Goal: Task Accomplishment & Management: Use online tool/utility

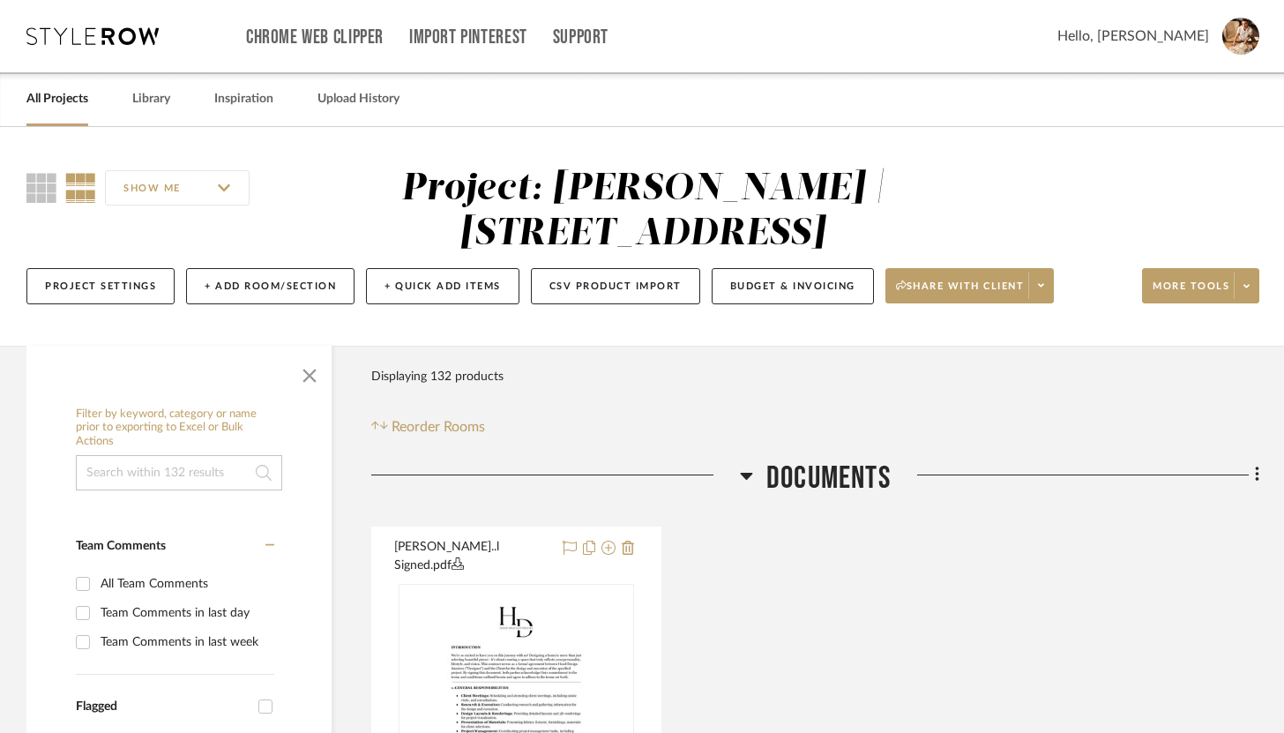
click at [229, 467] on input at bounding box center [179, 472] width 206 height 35
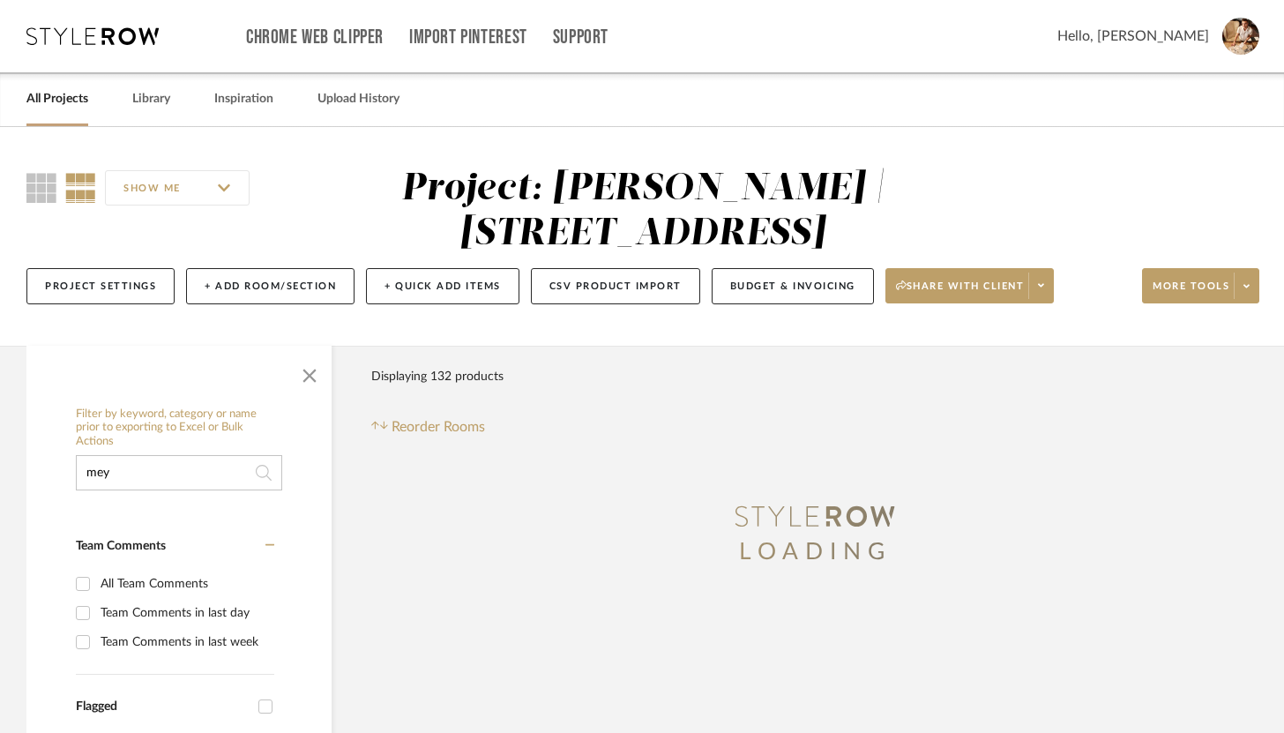
scroll to position [119, 0]
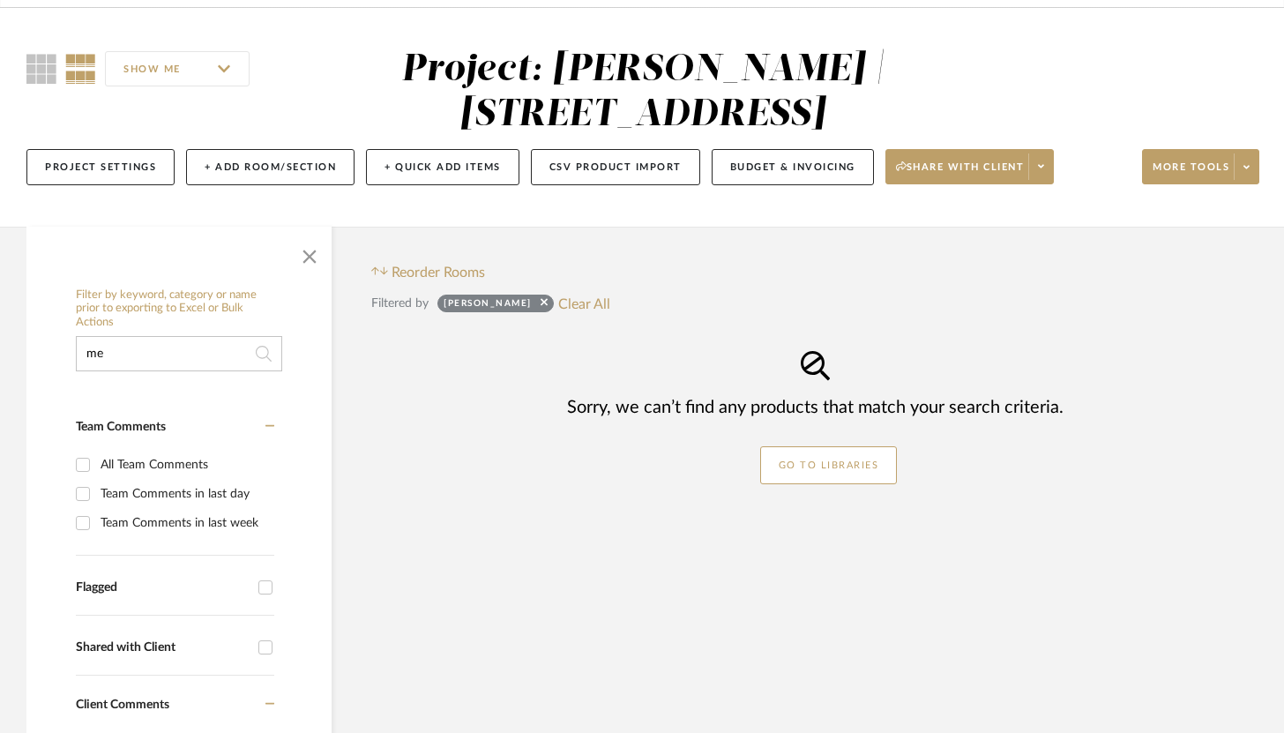
type input "m"
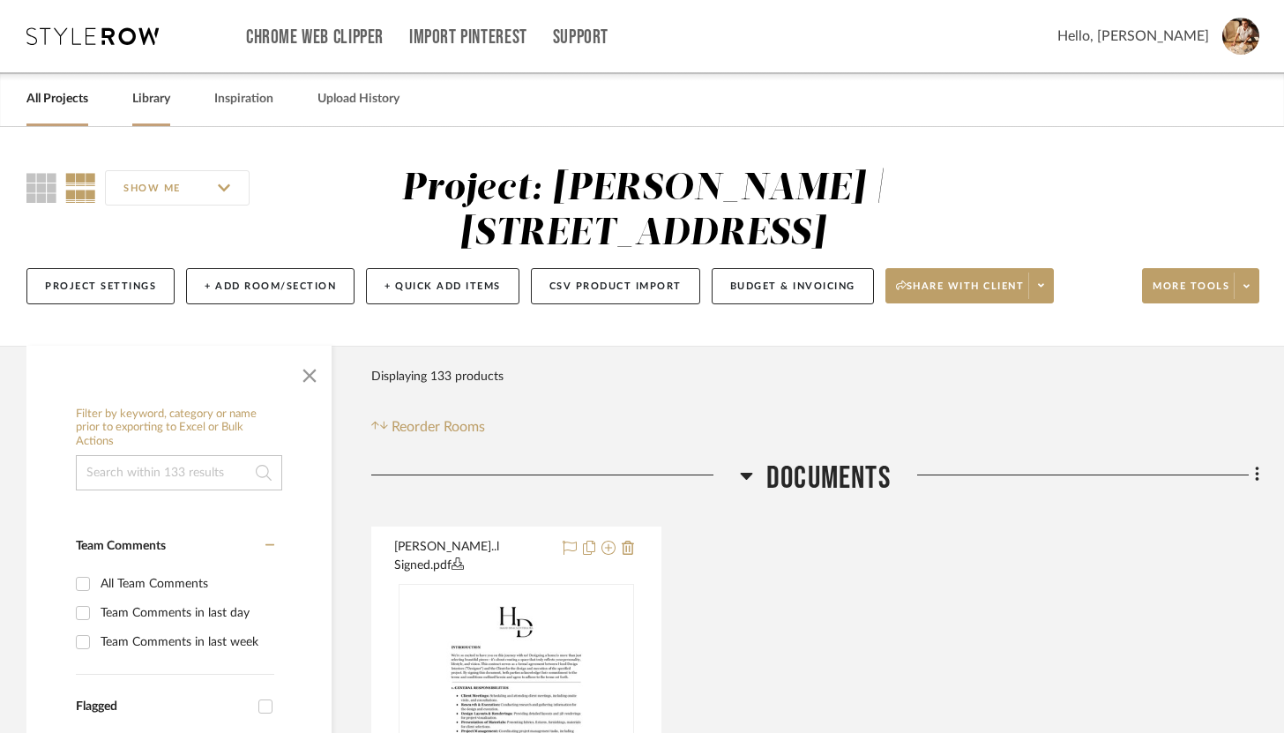
click at [150, 93] on link "Library" at bounding box center [151, 99] width 38 height 24
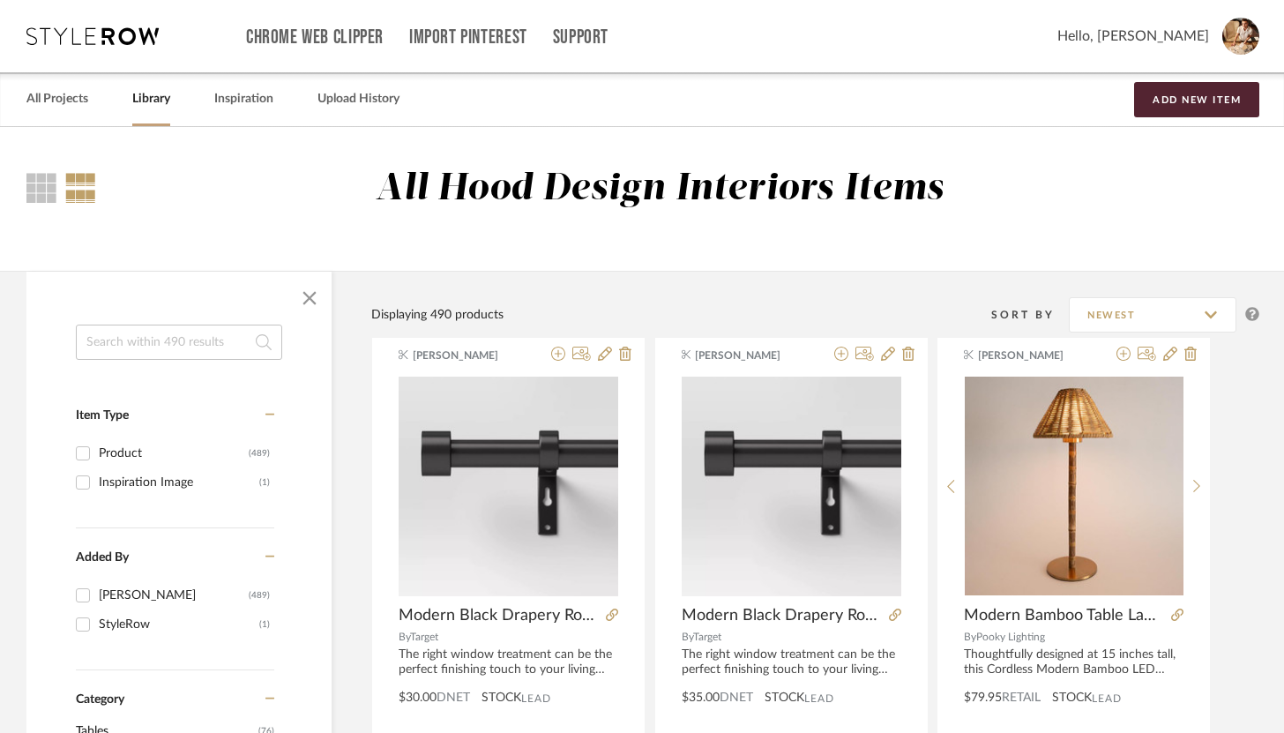
click at [216, 346] on input at bounding box center [179, 341] width 206 height 35
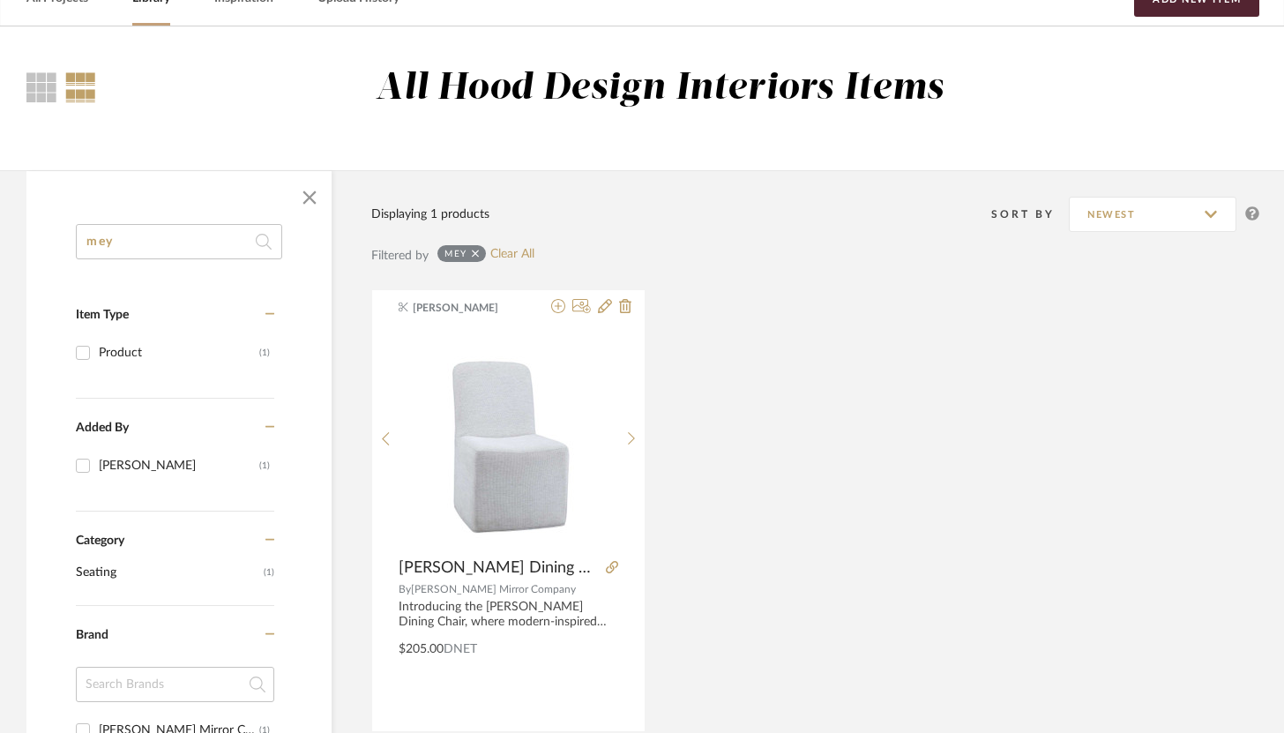
scroll to position [117, 0]
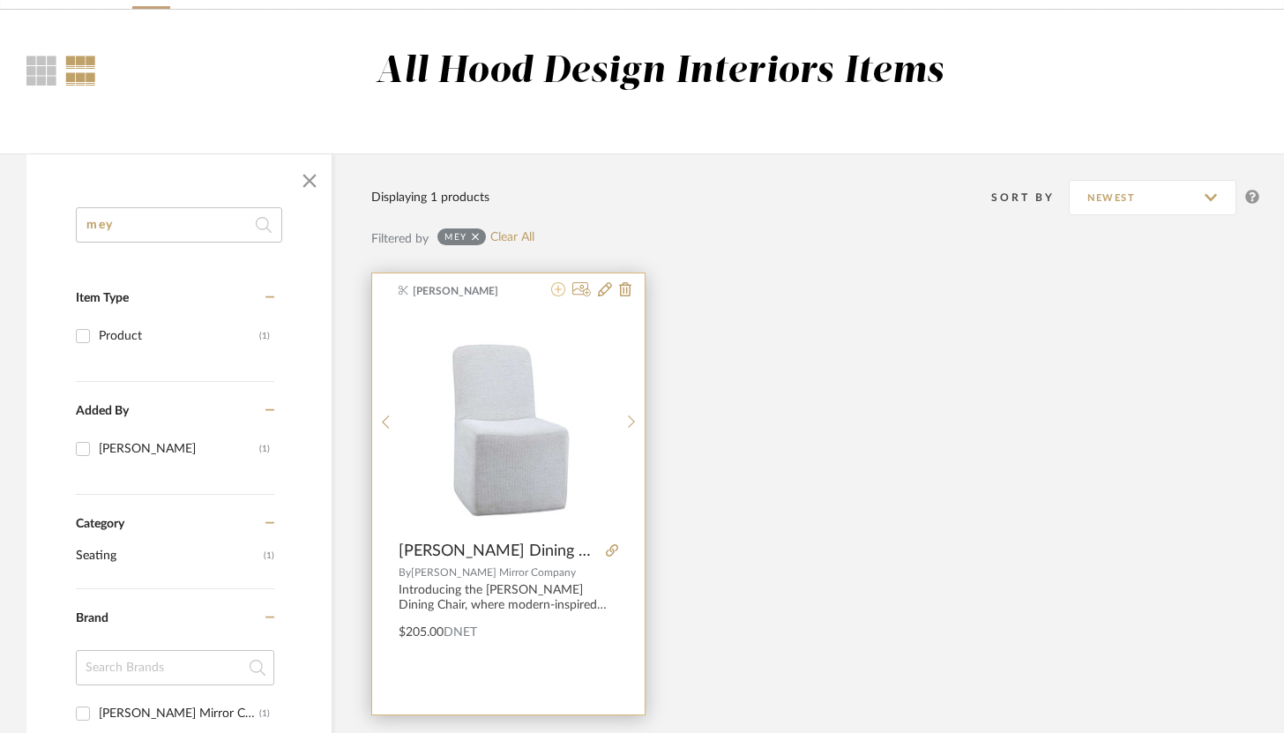
type input "mey"
click at [561, 293] on icon at bounding box center [558, 289] width 14 height 14
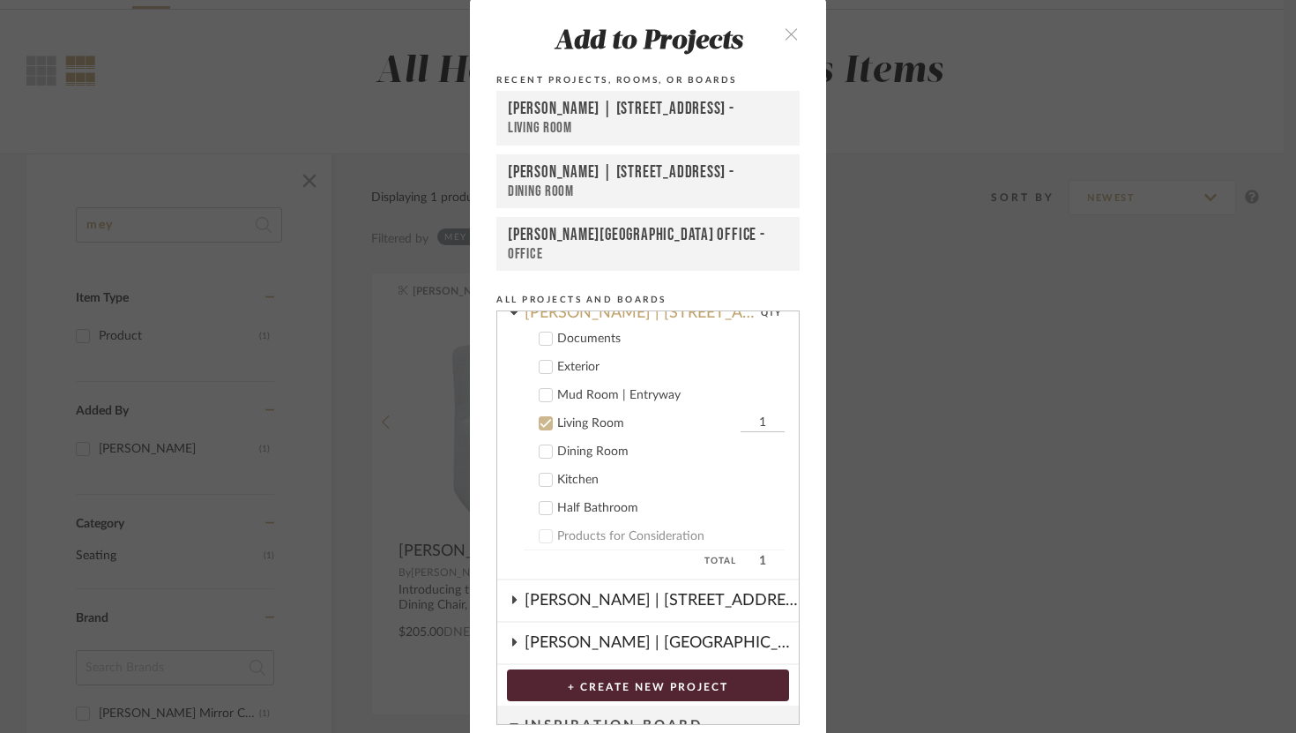
scroll to position [179, 0]
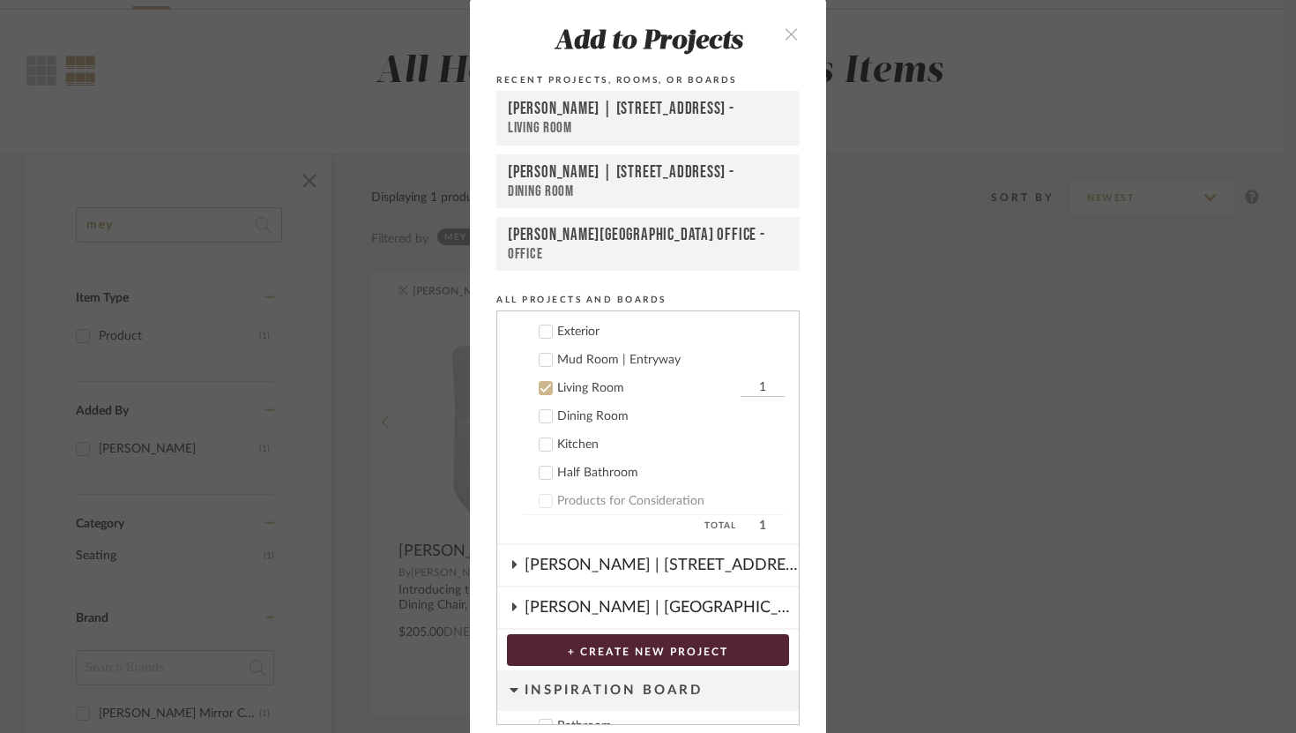
click at [548, 421] on label "Dining Room" at bounding box center [654, 416] width 261 height 18
click at [545, 386] on icon at bounding box center [546, 388] width 12 height 12
click at [748, 414] on input "1" at bounding box center [763, 416] width 44 height 18
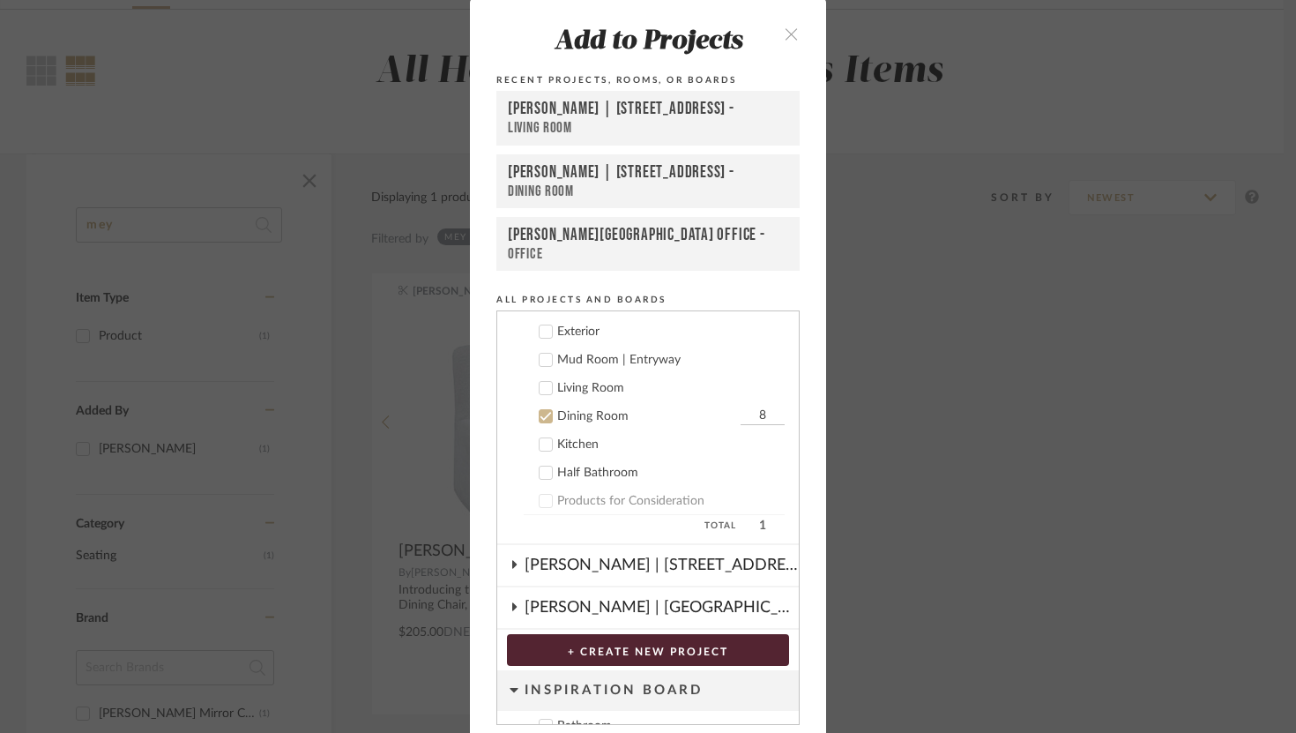
type input "8"
click at [684, 649] on button "+ CREATE NEW PROJECT" at bounding box center [648, 650] width 282 height 32
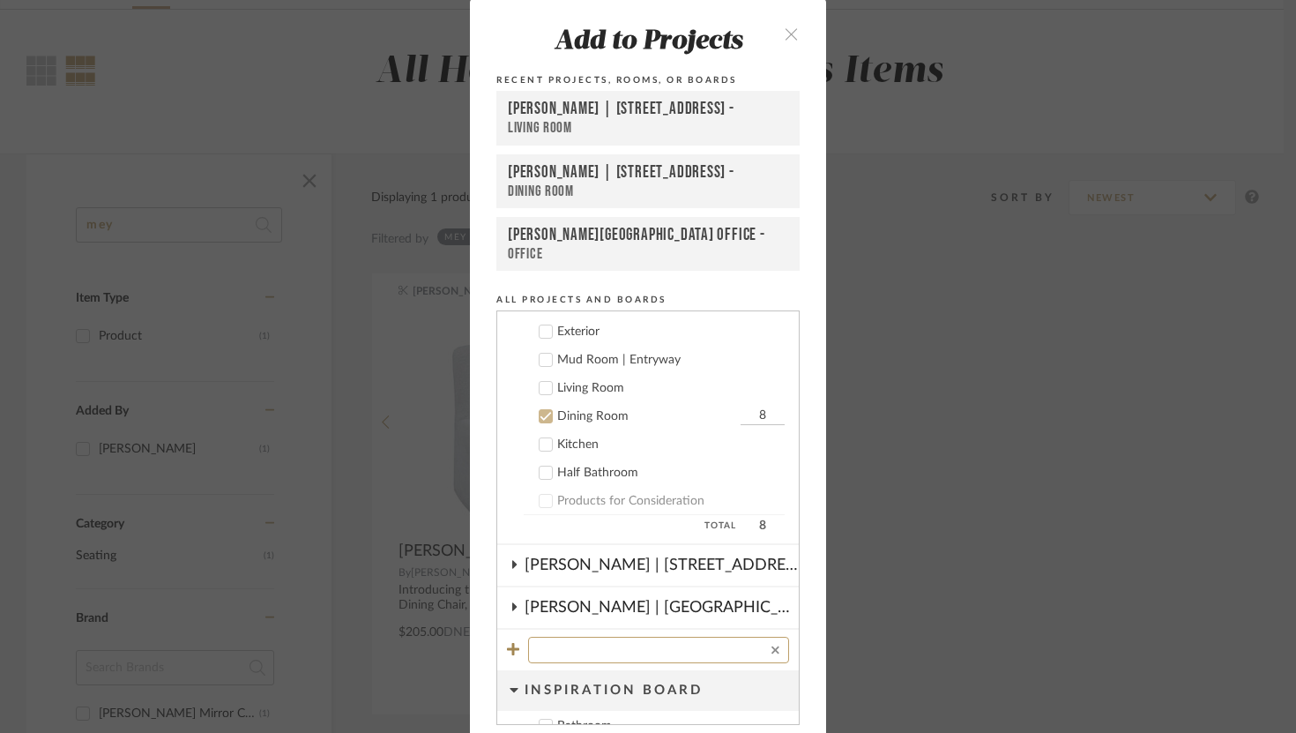
click at [684, 649] on input at bounding box center [655, 649] width 234 height 21
click at [772, 641] on button at bounding box center [776, 649] width 8 height 21
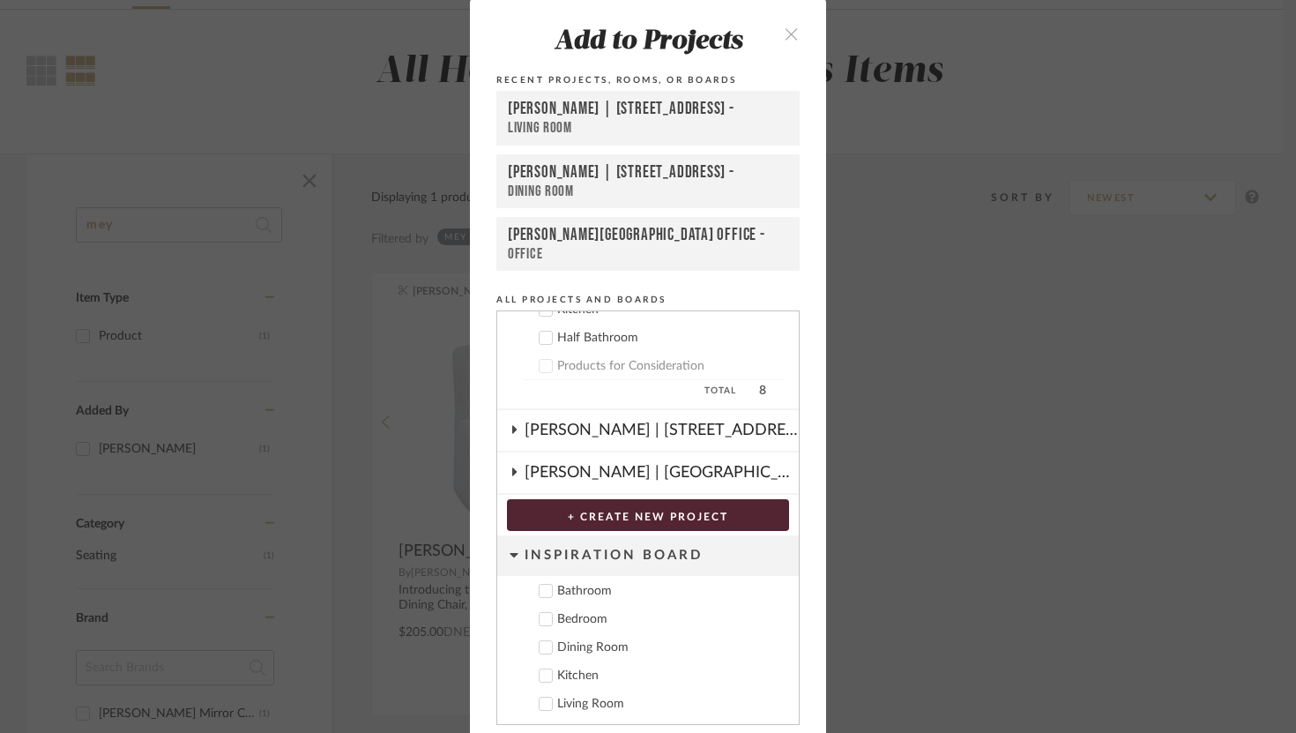
scroll to position [63, 0]
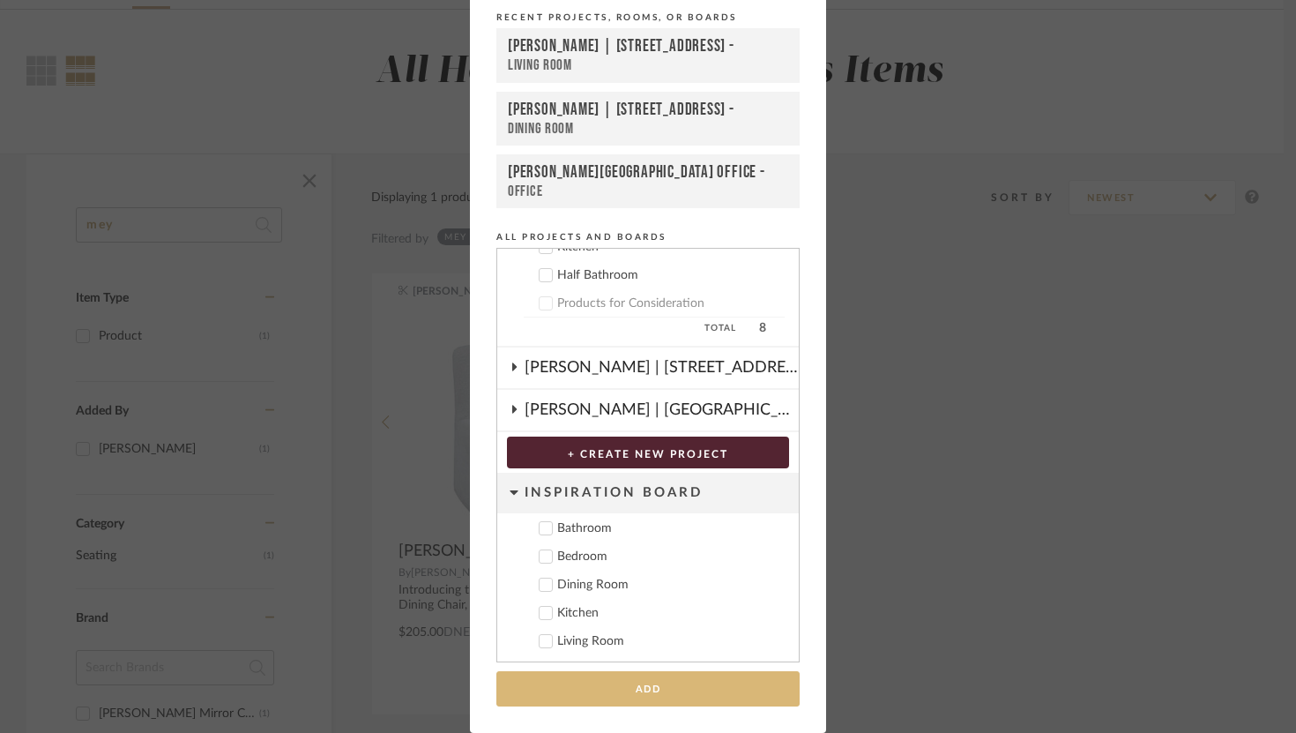
click at [741, 681] on button "Add" at bounding box center [647, 689] width 303 height 36
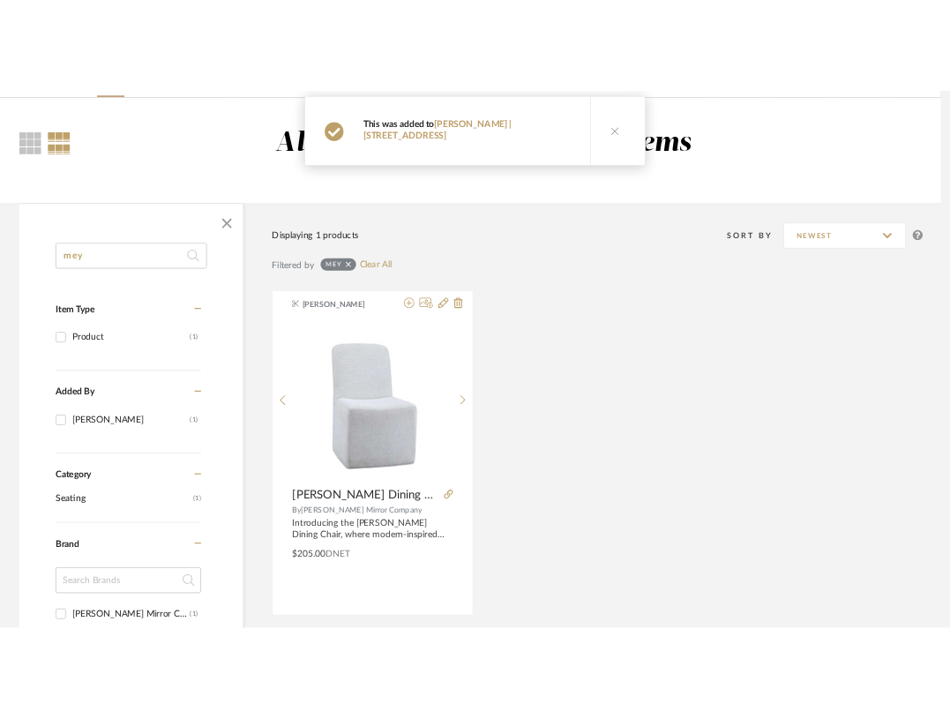
scroll to position [117, 0]
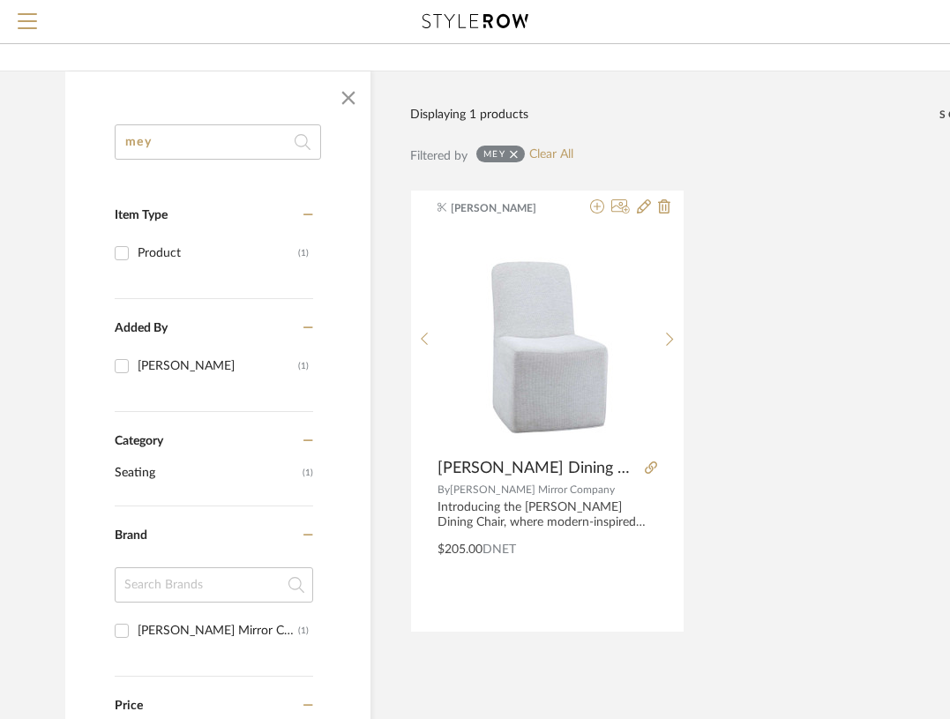
click at [273, 131] on input "mey" at bounding box center [218, 141] width 206 height 35
drag, startPoint x: 255, startPoint y: 139, endPoint x: 125, endPoint y: 131, distance: 129.9
click at [125, 131] on input "mey" at bounding box center [218, 141] width 206 height 35
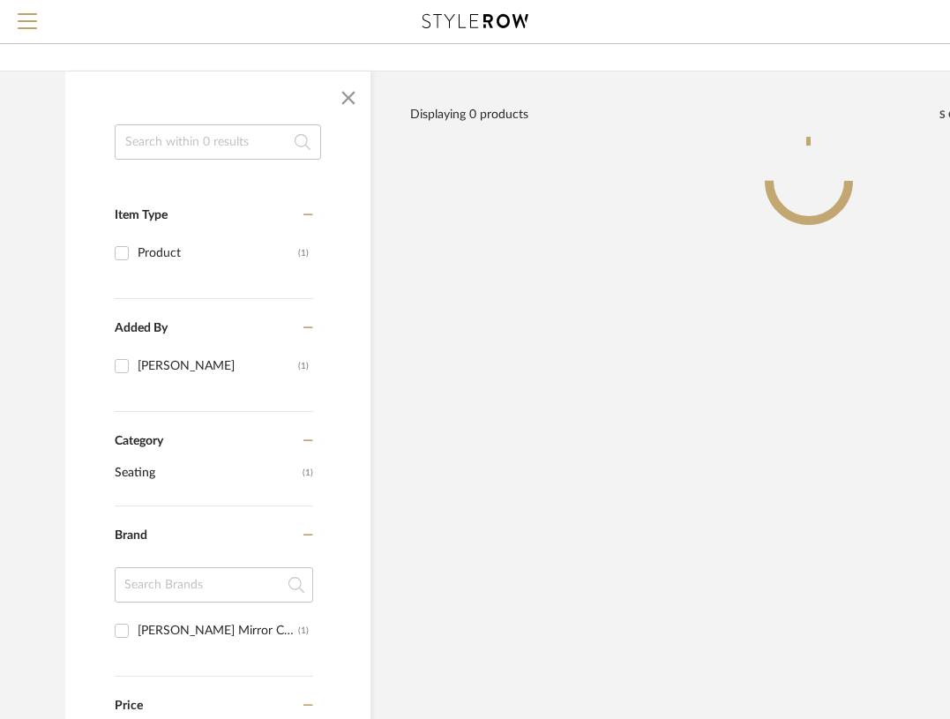
click at [138, 140] on input at bounding box center [218, 141] width 206 height 35
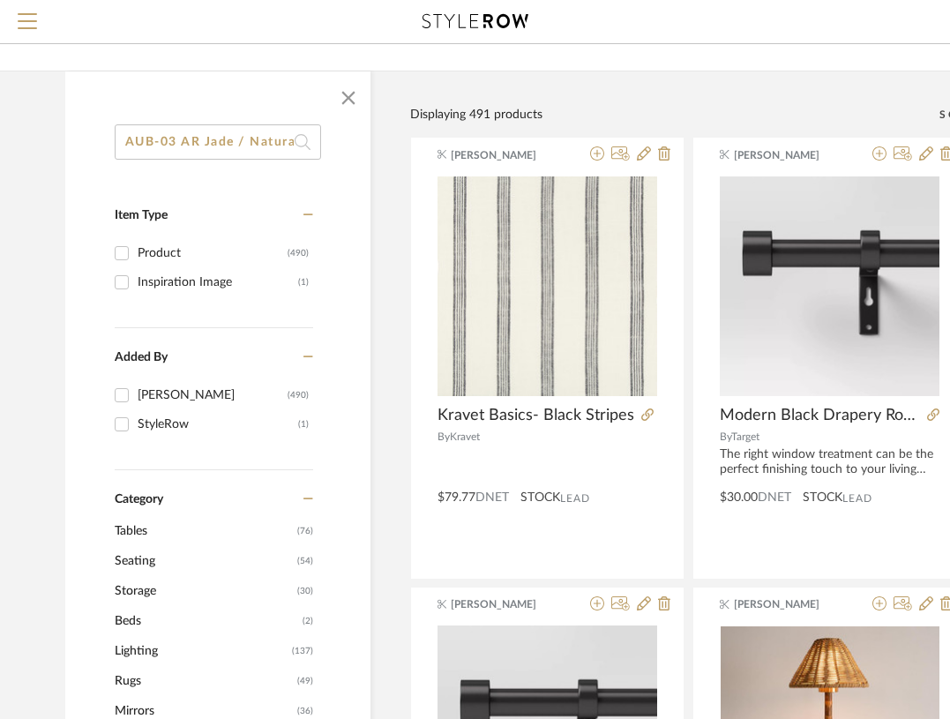
scroll to position [0, 7]
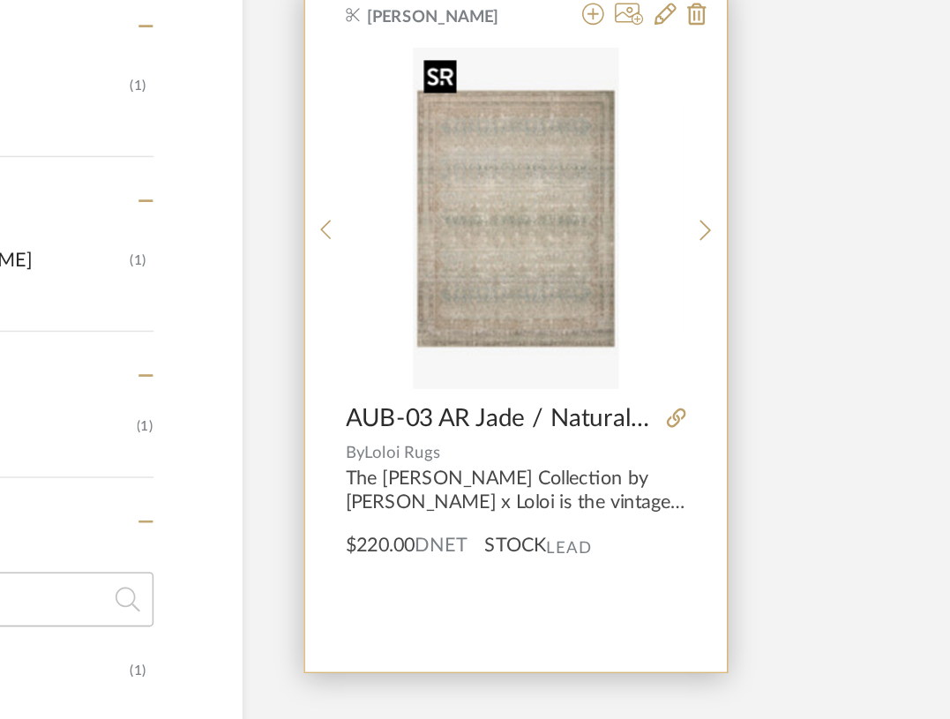
scroll to position [116, 0]
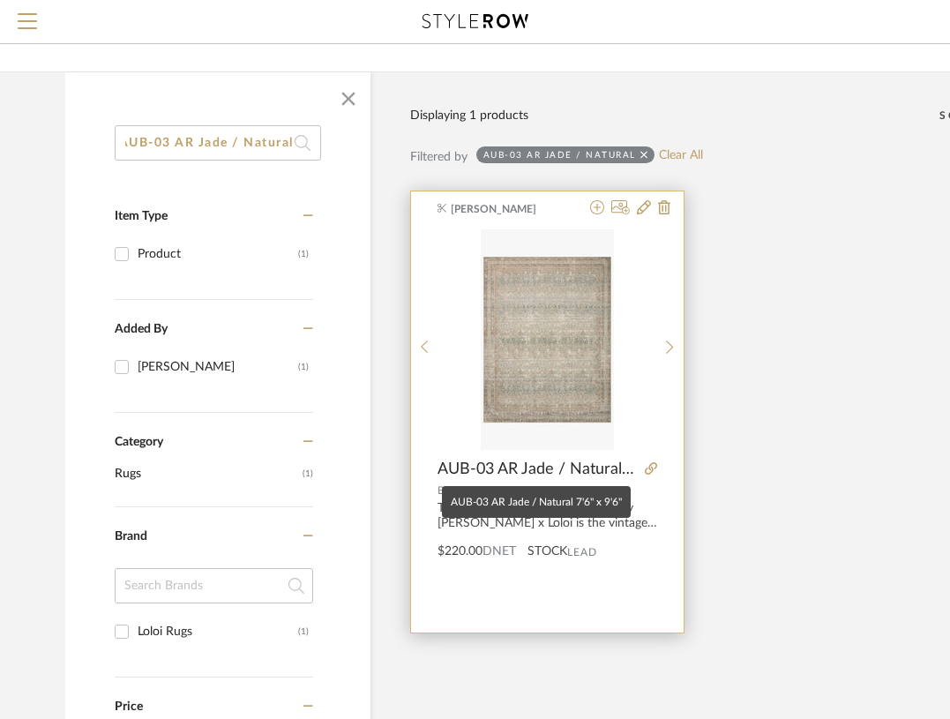
type input "AUB-03 AR Jade / Natural"
click at [615, 474] on span "AUB-03 AR Jade / Natural 7'6" x 9'6"" at bounding box center [537, 468] width 200 height 19
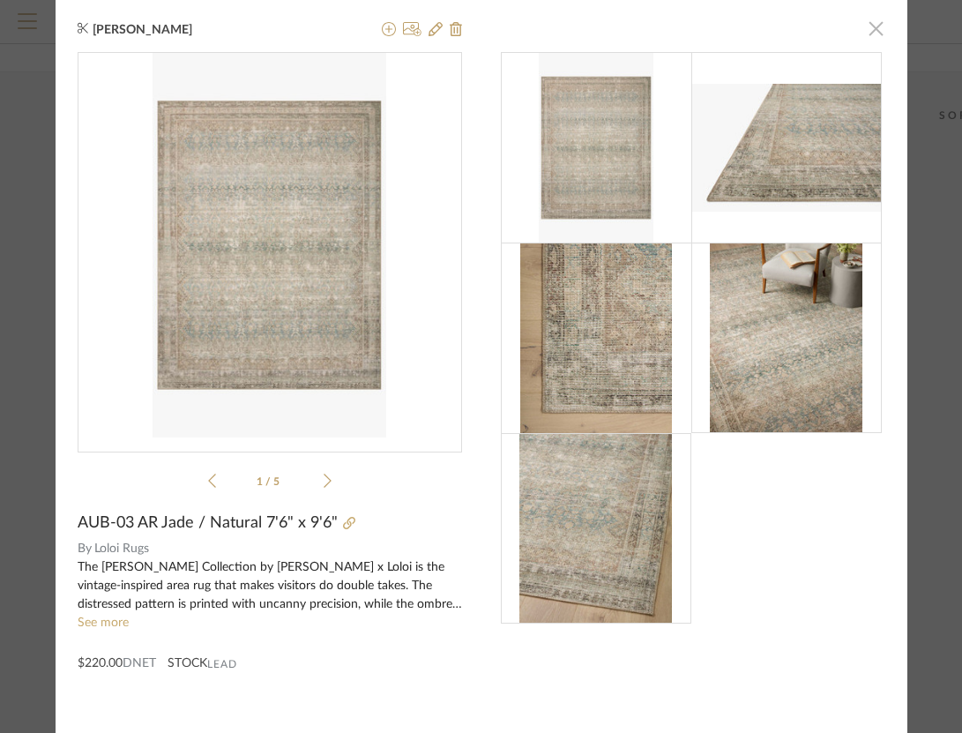
click at [859, 34] on span "button" at bounding box center [876, 28] width 35 height 35
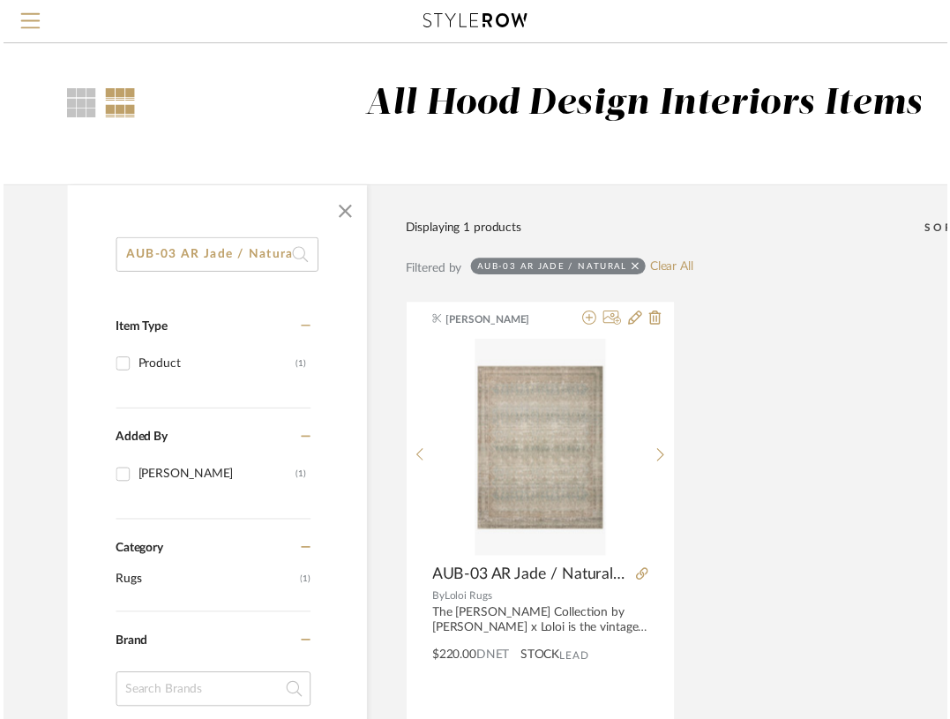
scroll to position [116, 0]
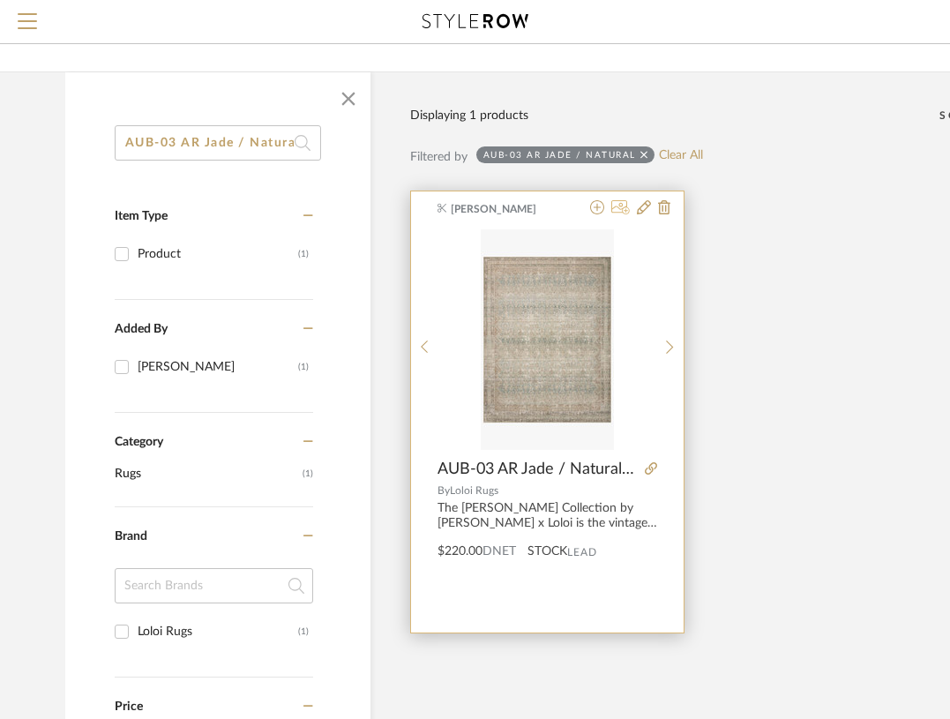
click at [625, 209] on icon at bounding box center [620, 207] width 19 height 14
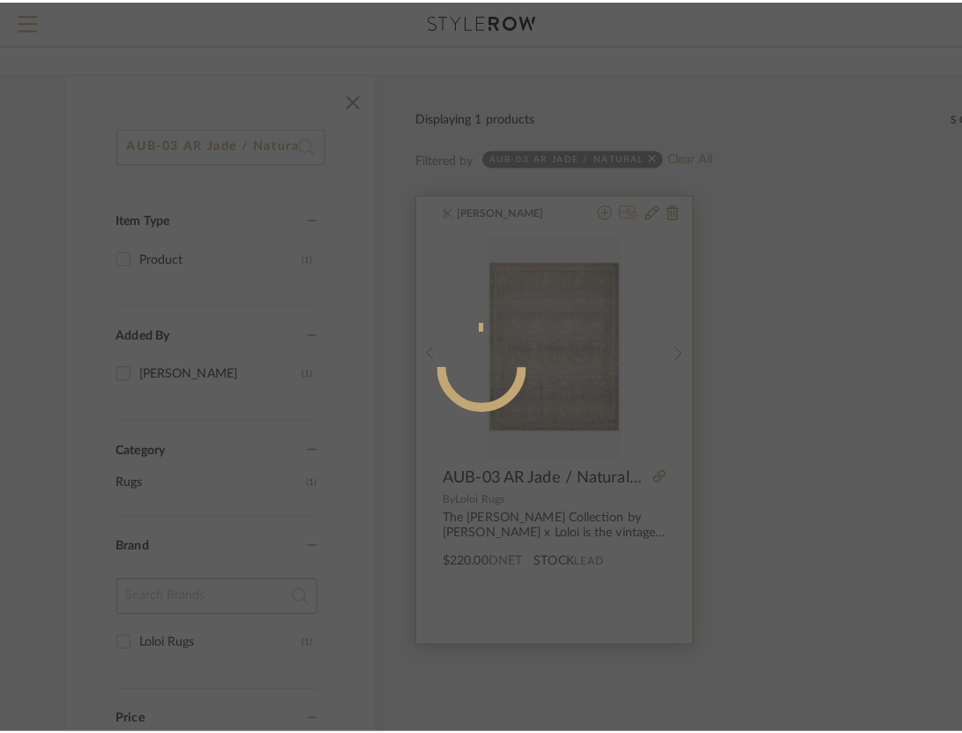
scroll to position [0, 0]
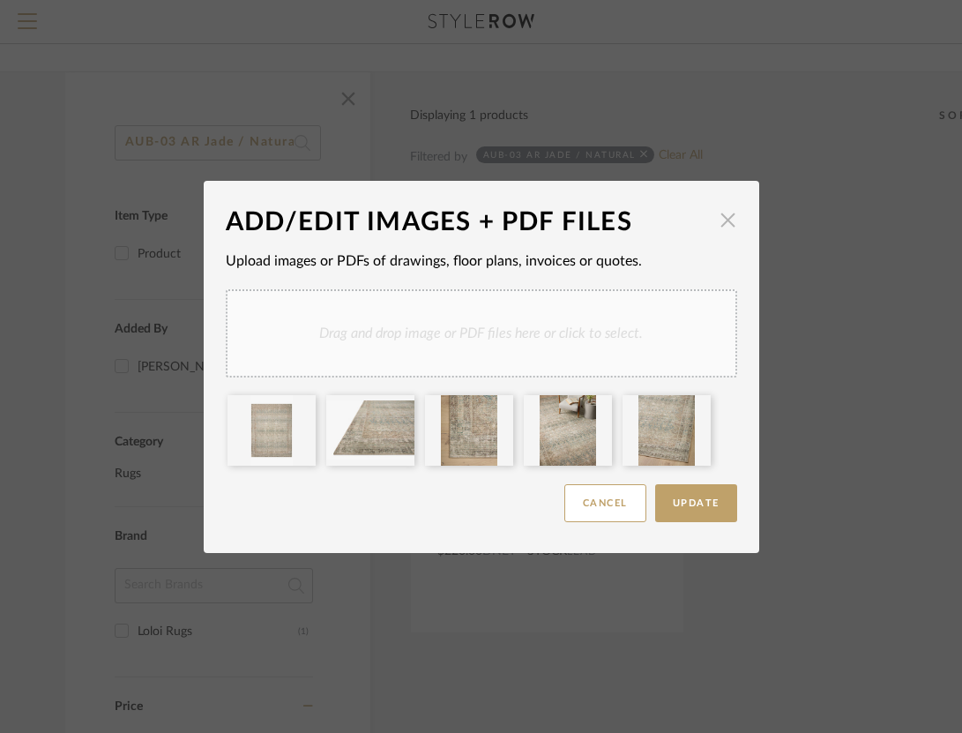
click at [719, 220] on span "button" at bounding box center [728, 220] width 35 height 35
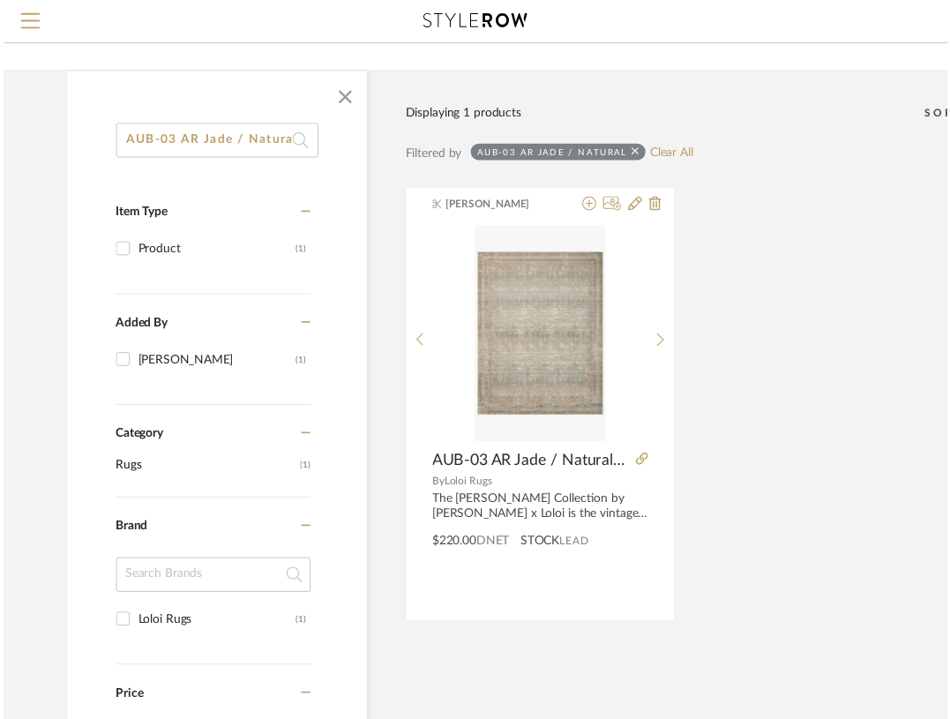
scroll to position [116, 0]
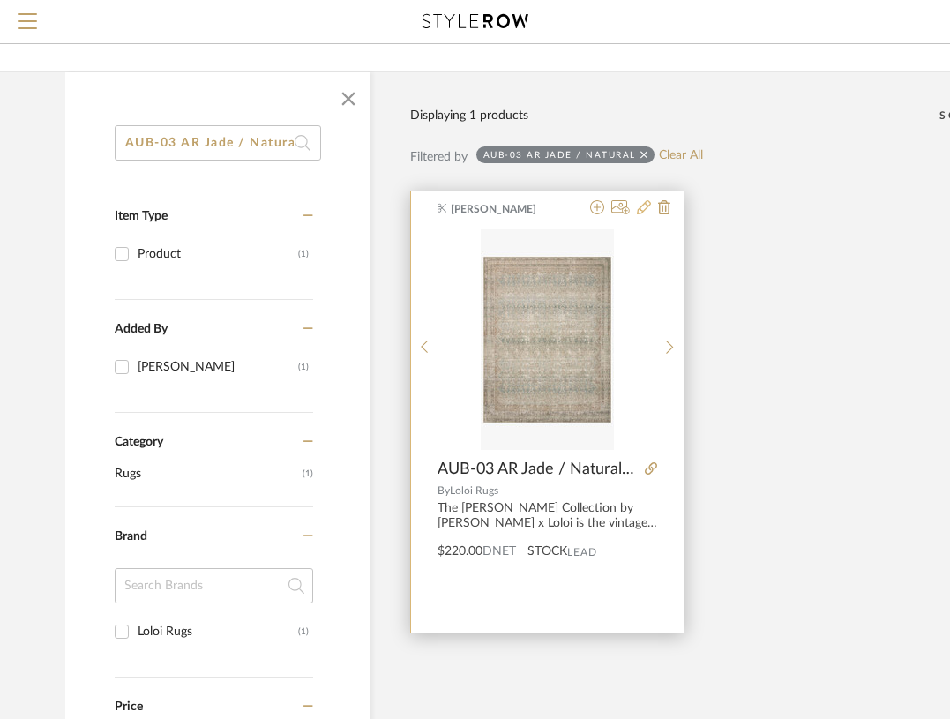
click at [645, 210] on icon at bounding box center [644, 207] width 14 height 14
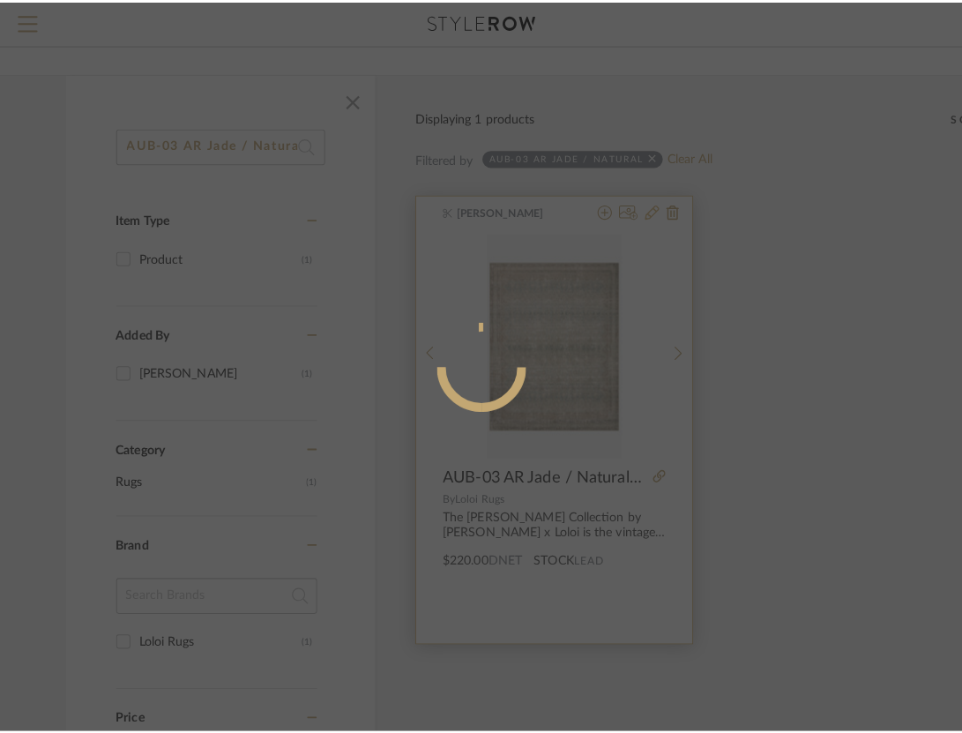
scroll to position [0, 0]
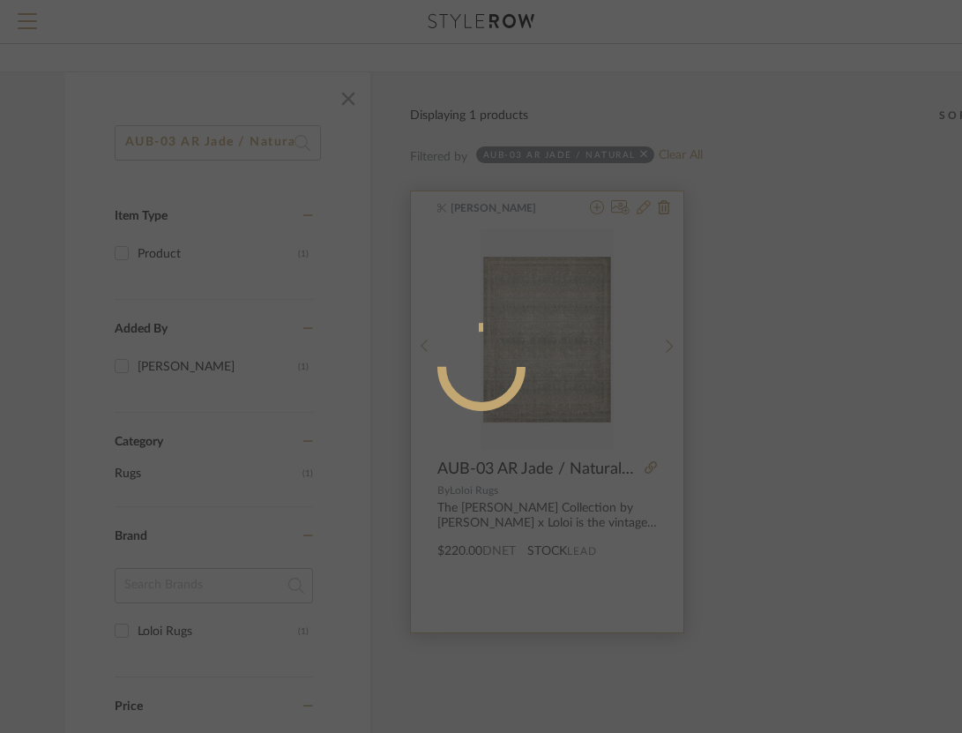
radio input "true"
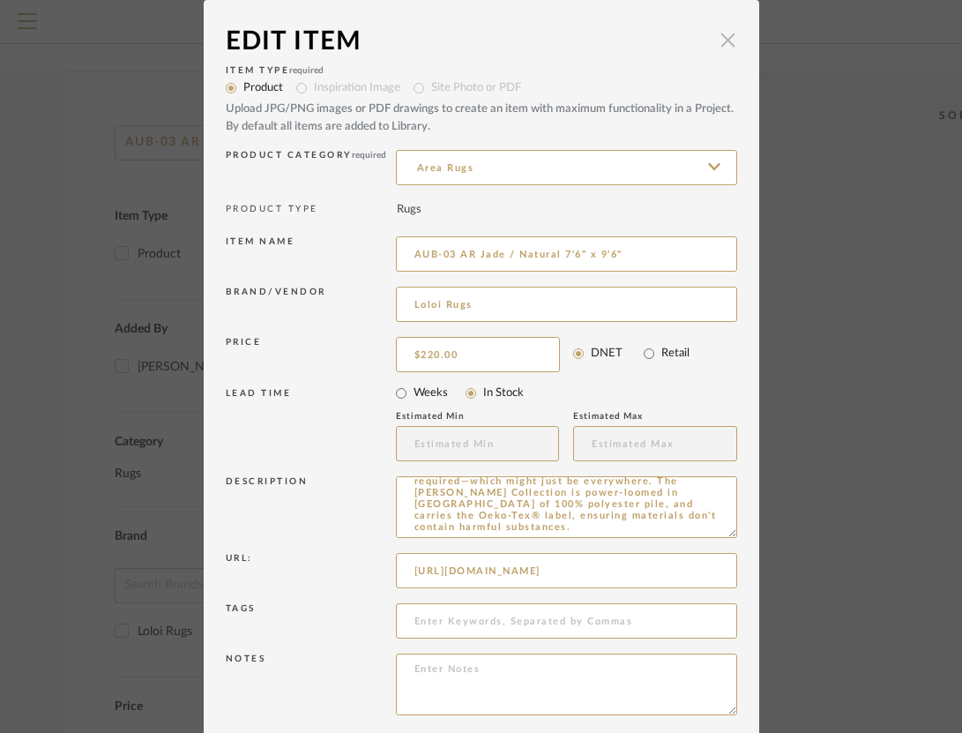
click at [721, 46] on span "button" at bounding box center [728, 39] width 35 height 35
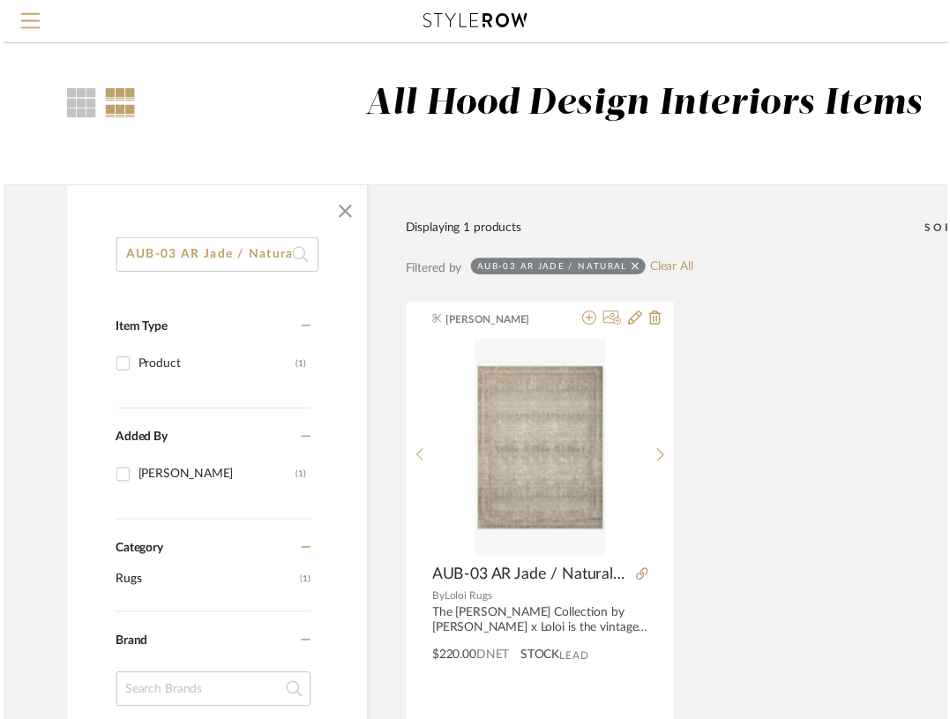
scroll to position [116, 0]
